Goal: Navigation & Orientation: Find specific page/section

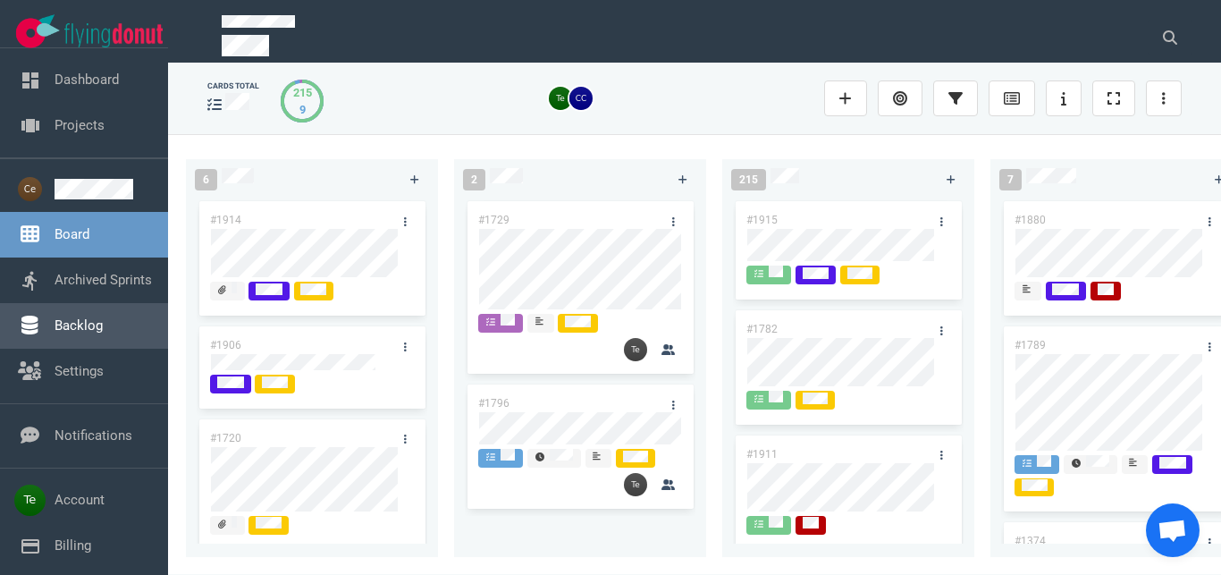
click at [100, 325] on link "Backlog" at bounding box center [79, 325] width 48 height 16
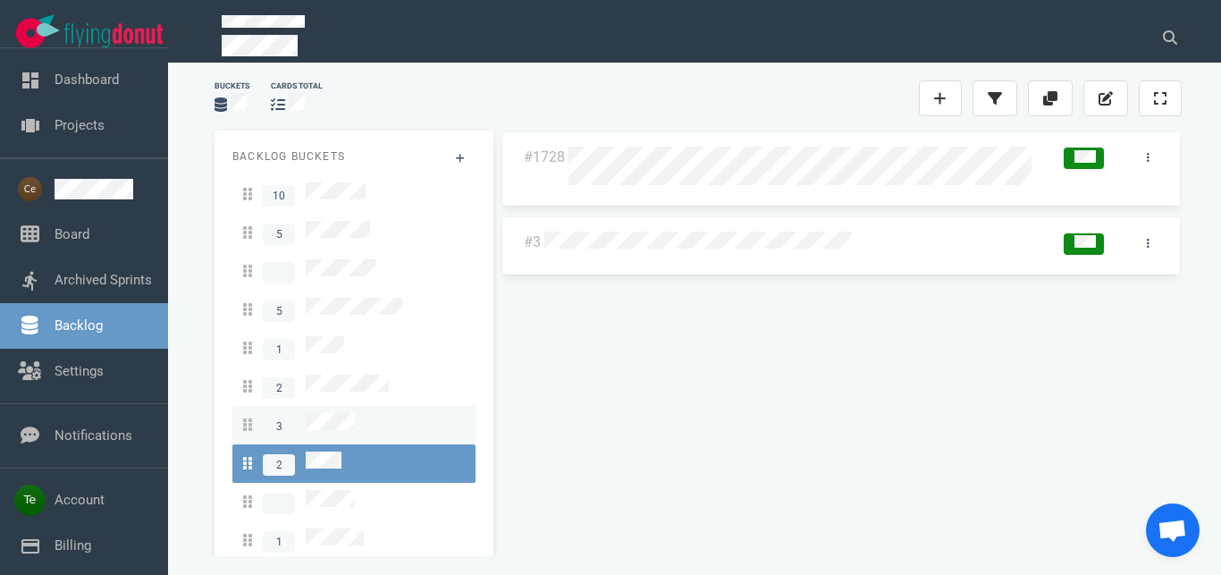
click at [334, 418] on link "3" at bounding box center [353, 425] width 243 height 38
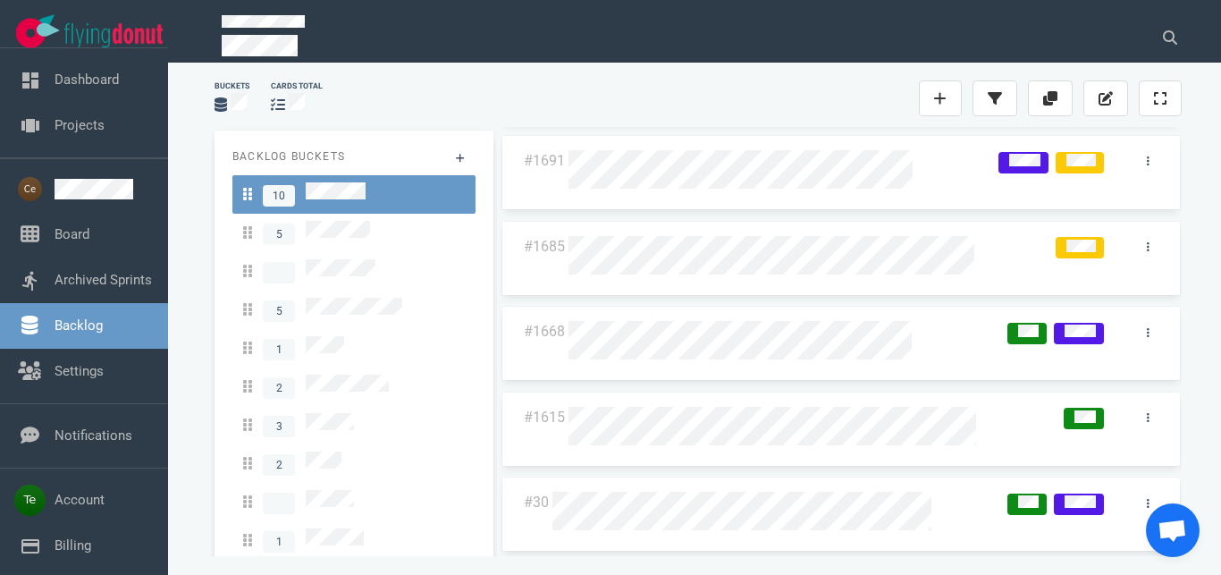
scroll to position [383, 0]
